Goal: Task Accomplishment & Management: Complete application form

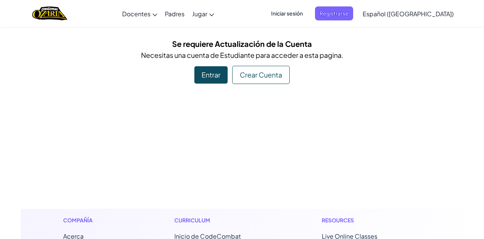
click at [302, 15] on span "Iniciar sesión" at bounding box center [287, 13] width 41 height 14
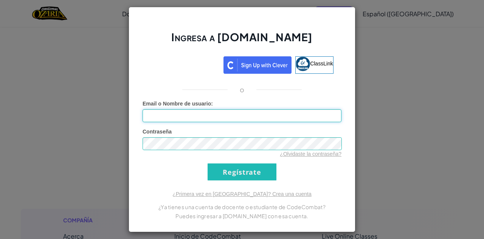
click at [217, 114] on input "Email o Nombre de usuario :" at bounding box center [242, 115] width 199 height 13
click at [307, 153] on link "¿Olvidaste la contraseña?" at bounding box center [311, 154] width 62 height 6
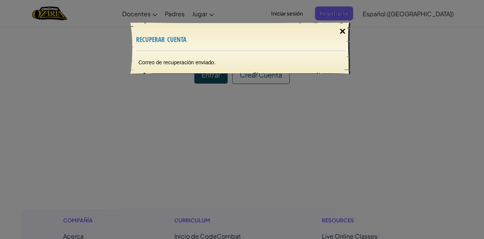
click at [341, 31] on div "×" at bounding box center [342, 31] width 17 height 22
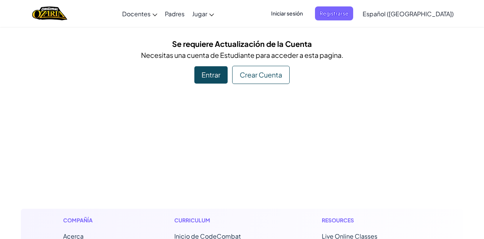
click at [307, 12] on span "Iniciar sesión" at bounding box center [287, 13] width 41 height 14
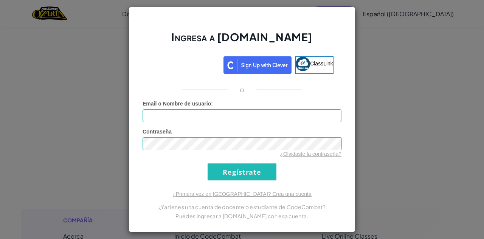
click at [343, 180] on div "Ingresa a [DOMAIN_NAME] ClassLink o Error desconocido. Email o Nombre de usuari…" at bounding box center [242, 119] width 227 height 225
click at [230, 117] on input "Email o Nombre de usuario :" at bounding box center [242, 115] width 199 height 13
click at [187, 134] on div "Contraseña ¿Olvidaste la contraseña?" at bounding box center [242, 143] width 199 height 30
click at [170, 116] on input "AL" at bounding box center [242, 115] width 199 height 13
type input "[EMAIL_ADDRESS][DOMAIN_NAME]"
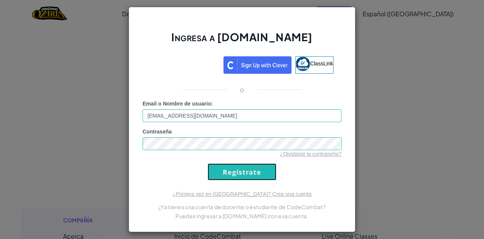
click at [238, 178] on input "Regístrate" at bounding box center [242, 171] width 69 height 17
